Goal: Transaction & Acquisition: Purchase product/service

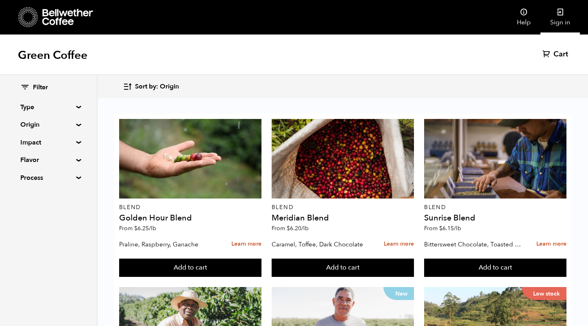
click at [565, 14] on link "Sign in" at bounding box center [559, 17] width 39 height 35
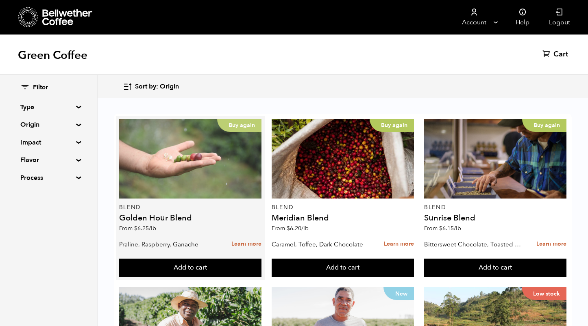
click at [204, 172] on div "Buy again" at bounding box center [190, 159] width 142 height 80
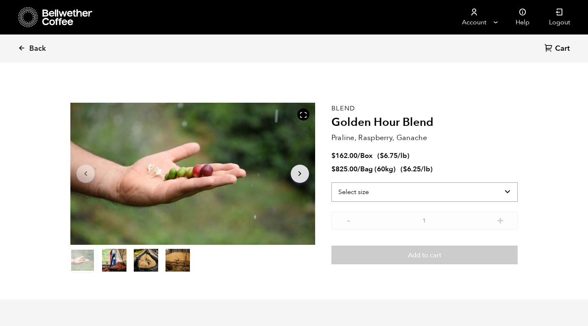
scroll to position [354, 433]
select select "bag-3"
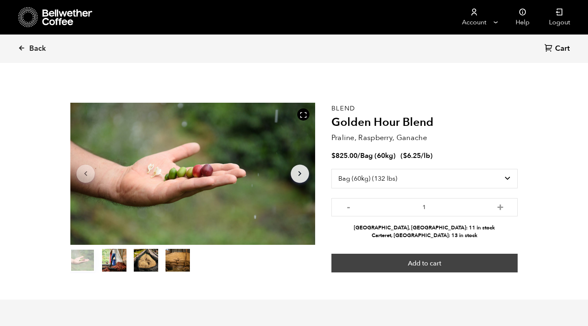
click at [408, 261] on button "Add to cart" at bounding box center [424, 263] width 186 height 19
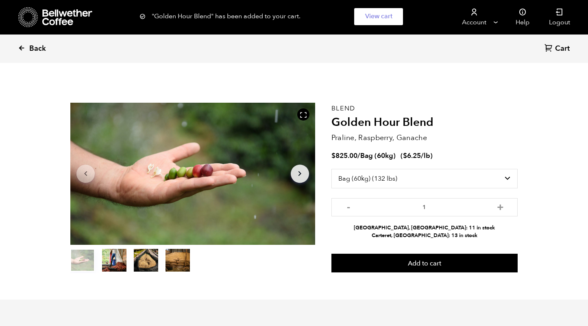
click at [25, 52] on icon at bounding box center [21, 47] width 7 height 7
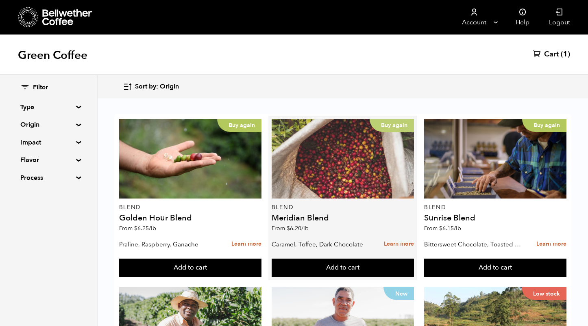
click at [350, 172] on div "Buy again" at bounding box center [343, 159] width 142 height 80
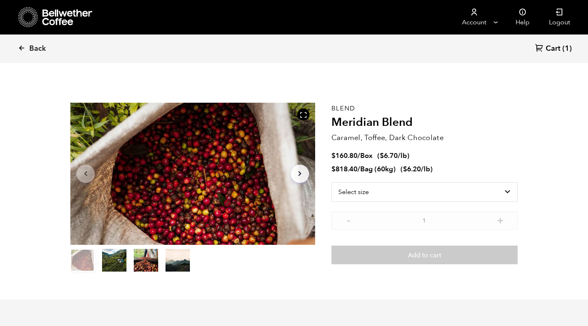
scroll to position [354, 433]
select select "bag-3"
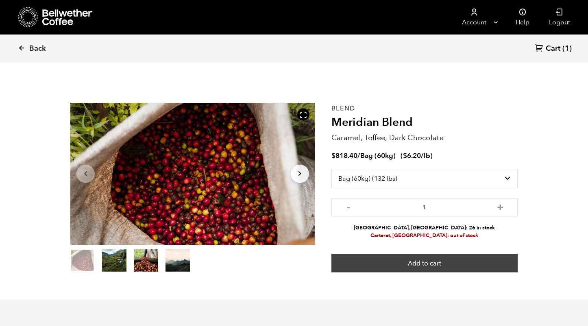
click at [376, 259] on button "Add to cart" at bounding box center [424, 263] width 186 height 19
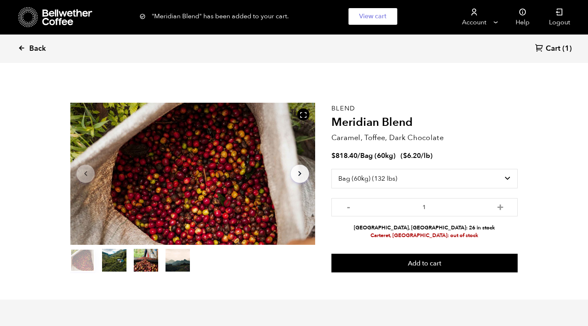
click at [44, 50] on span "Back" at bounding box center [37, 49] width 17 height 10
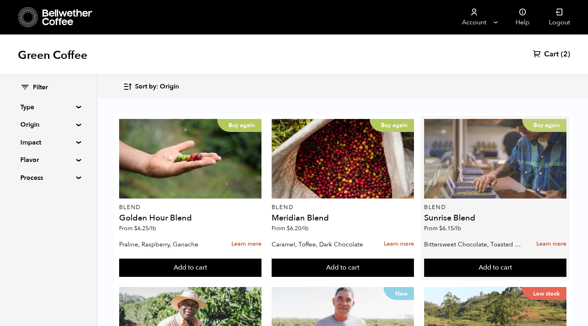
click at [472, 183] on div "Buy again" at bounding box center [495, 159] width 142 height 80
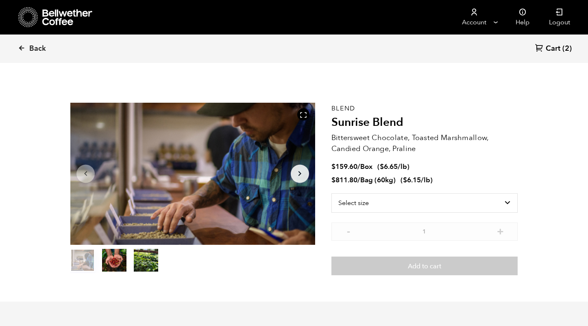
scroll to position [354, 433]
select select "bag-3"
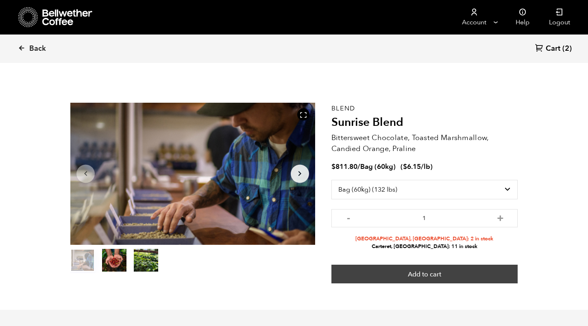
click at [406, 272] on button "Add to cart" at bounding box center [424, 274] width 186 height 19
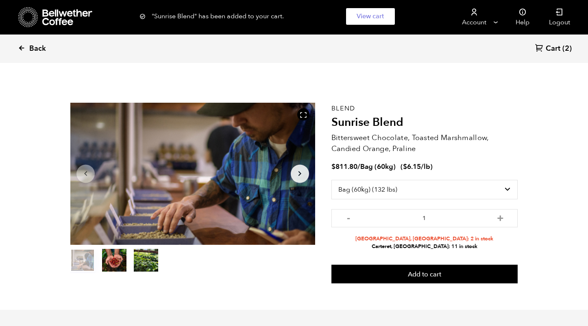
click at [37, 48] on span "Back" at bounding box center [37, 49] width 17 height 10
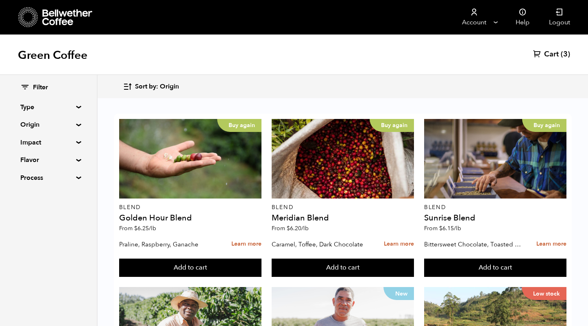
click at [555, 49] on div "Green Coffee Cart (3)" at bounding box center [294, 55] width 588 height 41
click at [553, 55] on span "Cart" at bounding box center [551, 55] width 15 height 10
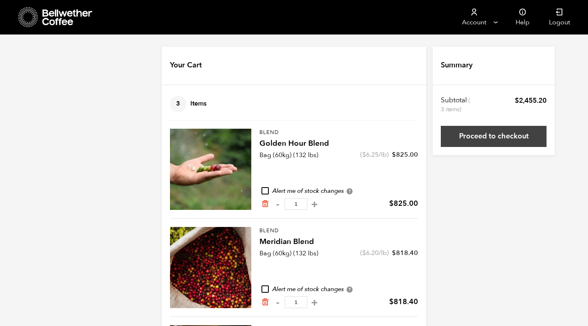
click at [473, 139] on link "Proceed to checkout" at bounding box center [494, 136] width 106 height 21
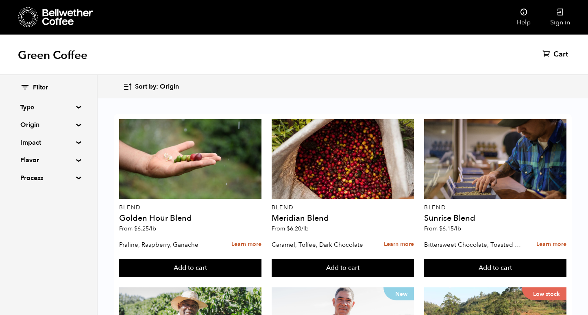
click at [58, 127] on summary "Origin" at bounding box center [48, 125] width 56 height 10
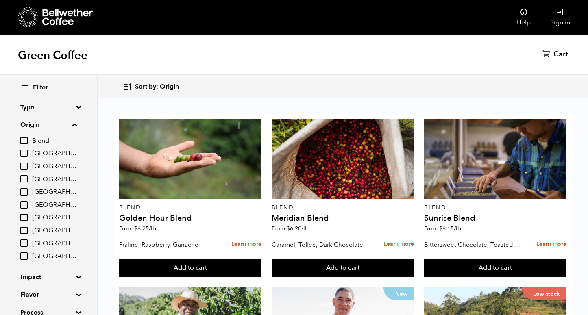
click at [46, 175] on span "[GEOGRAPHIC_DATA]" at bounding box center [54, 179] width 45 height 9
click at [0, 0] on input "[GEOGRAPHIC_DATA]" at bounding box center [0, 0] width 0 height 0
checkbox input "true"
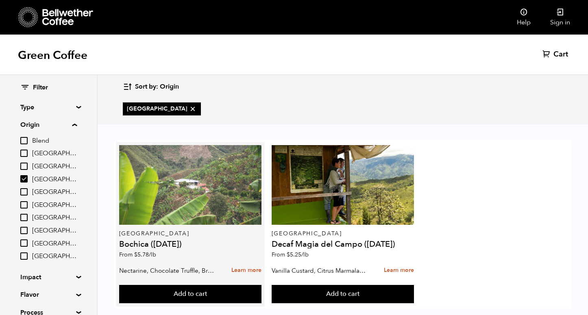
click at [195, 183] on div at bounding box center [190, 185] width 142 height 80
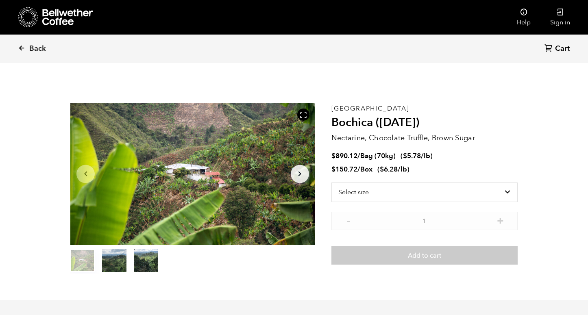
scroll to position [354, 433]
drag, startPoint x: 372, startPoint y: 106, endPoint x: 328, endPoint y: 109, distance: 44.1
click at [328, 109] on section "Item 1 of 3 Arrow Left Arrow Right item 0 item 1 item 2 Item 1 of 3 Colombia Bo…" at bounding box center [294, 188] width 488 height 224
click at [354, 109] on p "[GEOGRAPHIC_DATA]" at bounding box center [424, 109] width 186 height 0
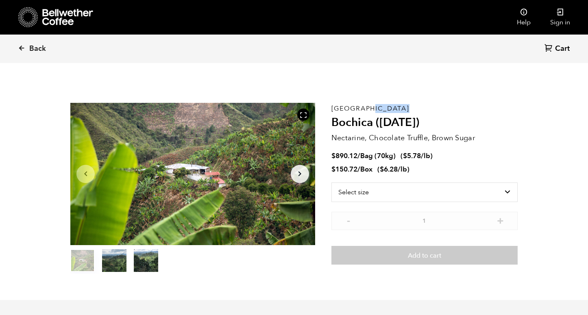
click at [354, 109] on p "[GEOGRAPHIC_DATA]" at bounding box center [424, 109] width 186 height 0
copy p "[GEOGRAPHIC_DATA]"
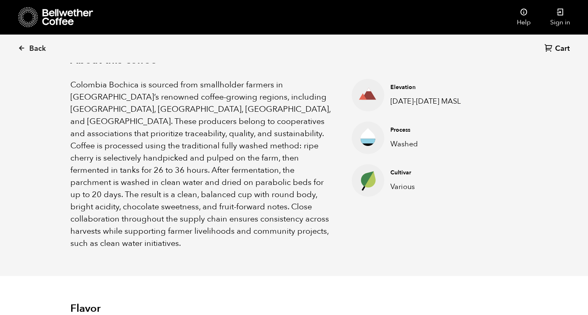
scroll to position [272, 0]
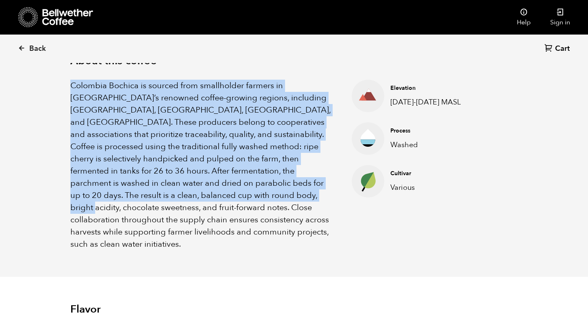
drag, startPoint x: 71, startPoint y: 82, endPoint x: 159, endPoint y: 191, distance: 139.9
click at [159, 191] on p "Colombia Bochica is sourced from smallholder farmers in [GEOGRAPHIC_DATA]’s ren…" at bounding box center [200, 165] width 261 height 171
copy p "Colombia Bochica is sourced from smallholder farmers in [GEOGRAPHIC_DATA]’s ren…"
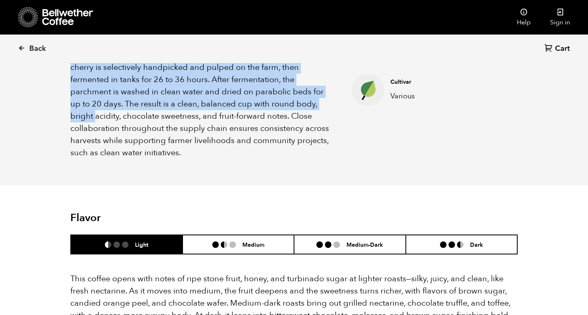
scroll to position [376, 0]
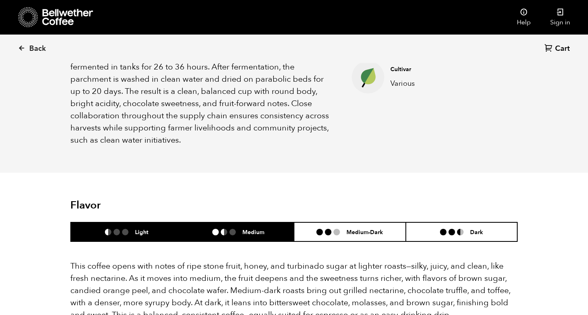
click at [245, 228] on h6 "Medium" at bounding box center [253, 231] width 22 height 7
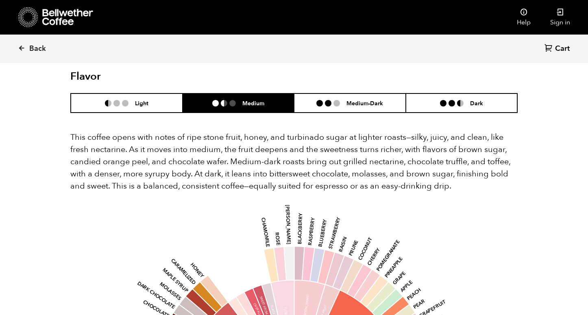
scroll to position [505, 0]
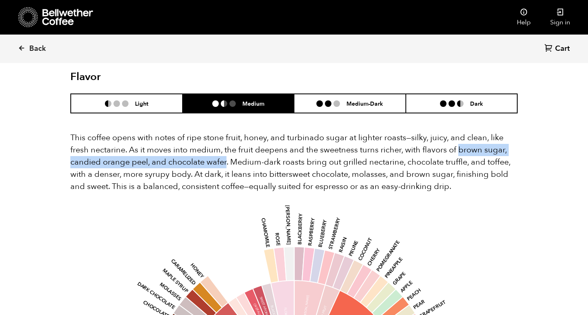
drag, startPoint x: 226, startPoint y: 135, endPoint x: 460, endPoint y: 125, distance: 234.4
click at [460, 132] on p "This coffee opens with notes of ripe stone fruit, honey, and turbinado sugar at…" at bounding box center [293, 162] width 447 height 61
copy p "brown sugar, candied orange peel, and chocolate wafer"
